Goal: Information Seeking & Learning: Learn about a topic

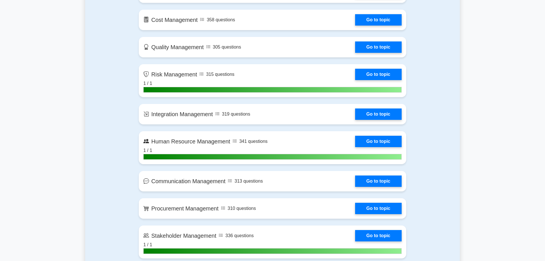
scroll to position [391, 0]
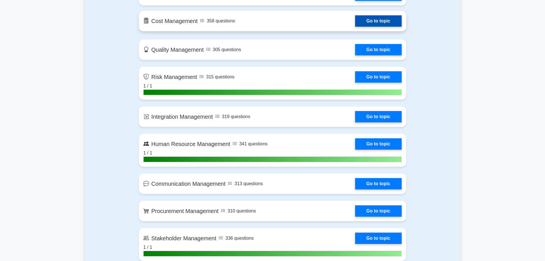
click at [384, 21] on link "Go to topic" at bounding box center [378, 20] width 47 height 11
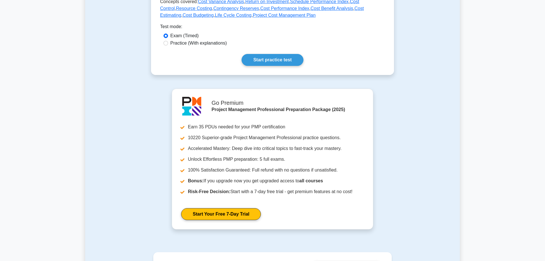
scroll to position [266, 0]
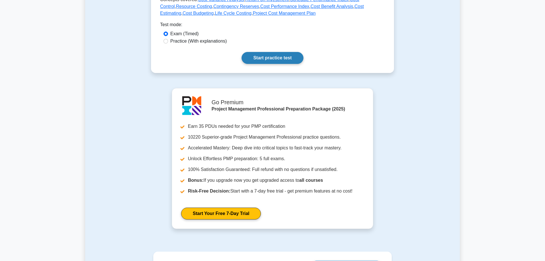
click at [275, 59] on link "Start practice test" at bounding box center [273, 58] width 62 height 12
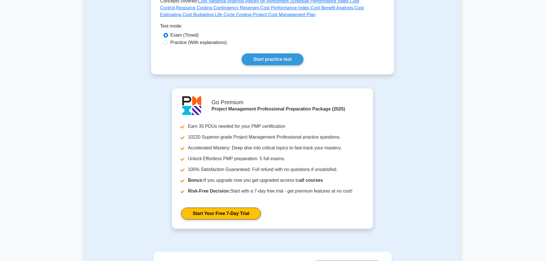
click at [420, 141] on div "Go Premium Project Management Professional Preparation Package (2025) Earn 35 P…" at bounding box center [272, 162] width 375 height 148
